Goal: Find contact information: Find contact information

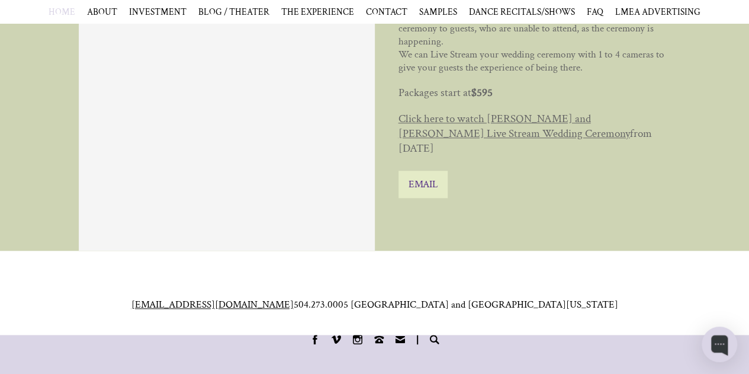
scroll to position [5014, 0]
click at [381, 14] on span "CONTACT" at bounding box center [386, 12] width 41 height 12
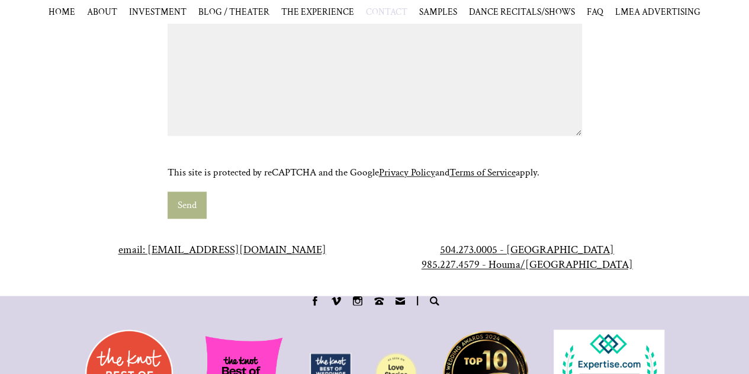
scroll to position [847, 0]
drag, startPoint x: 326, startPoint y: 252, endPoint x: 161, endPoint y: 254, distance: 164.7
click at [161, 254] on center "email: weddings@yourdayproduction.com" at bounding box center [222, 249] width 281 height 15
copy link "[EMAIL_ADDRESS][DOMAIN_NAME]"
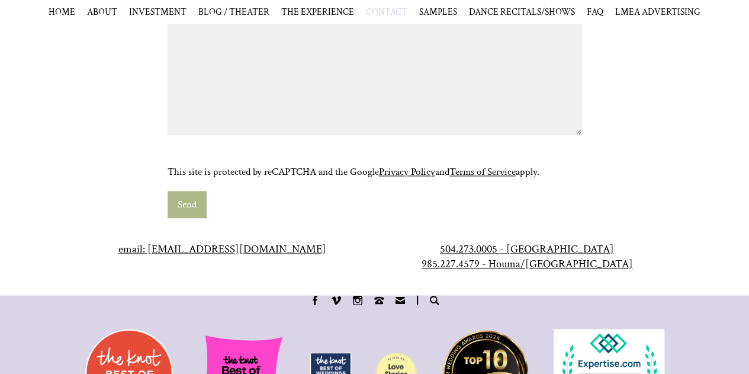
click at [88, 108] on div "Thank you for contacting us! We have received your message and will contact you…" at bounding box center [375, 24] width 592 height 388
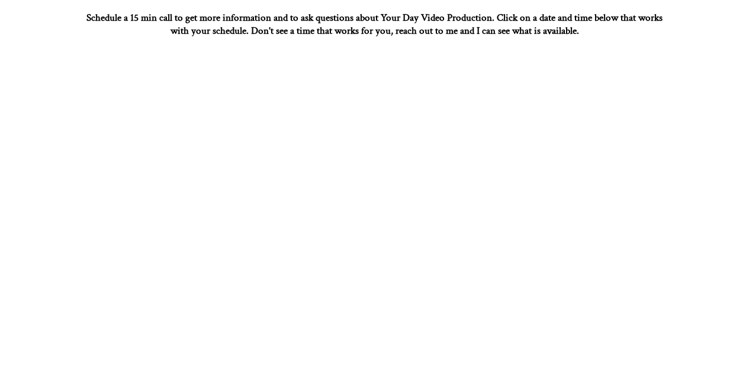
scroll to position [0, 0]
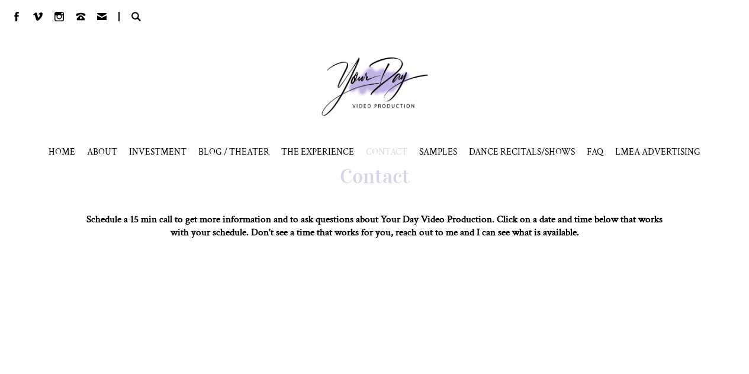
click at [353, 79] on picture at bounding box center [375, 86] width 142 height 95
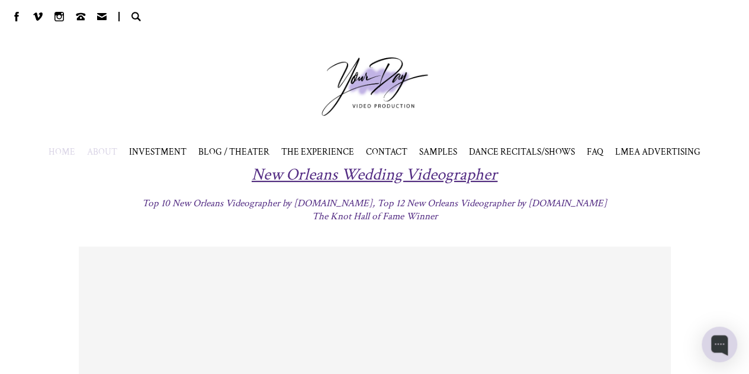
click at [100, 148] on span "ABOUT" at bounding box center [102, 152] width 30 height 12
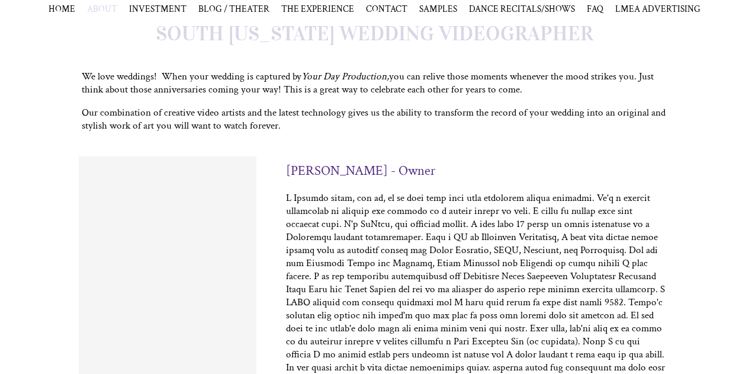
scroll to position [209, 0]
